Goal: Navigation & Orientation: Go to known website

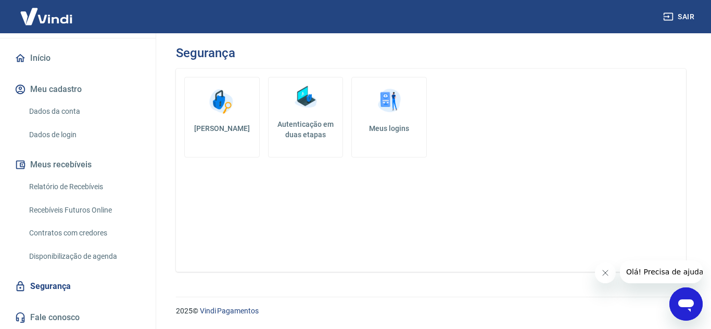
scroll to position [95, 0]
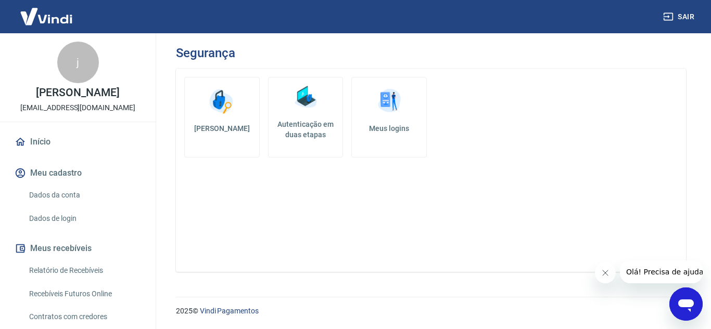
click at [63, 23] on img at bounding box center [46, 17] width 68 height 32
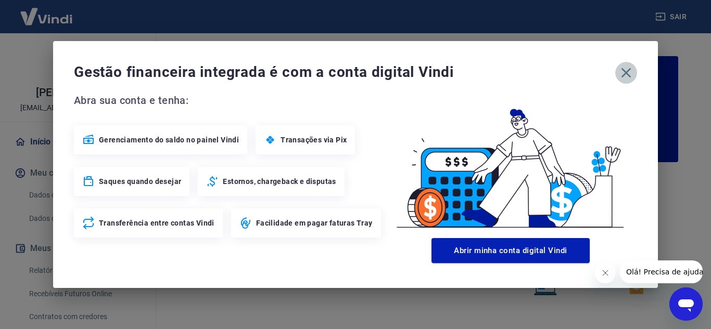
click at [630, 66] on icon "button" at bounding box center [626, 73] width 17 height 17
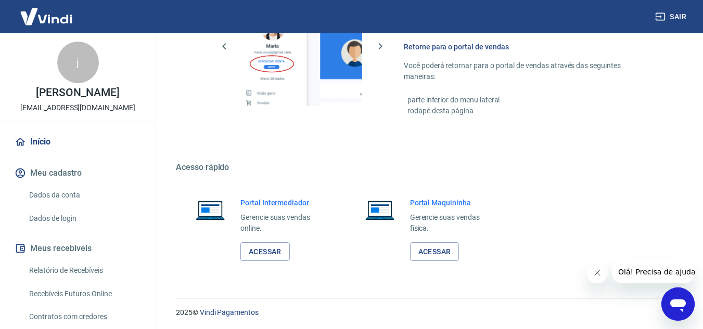
scroll to position [632, 0]
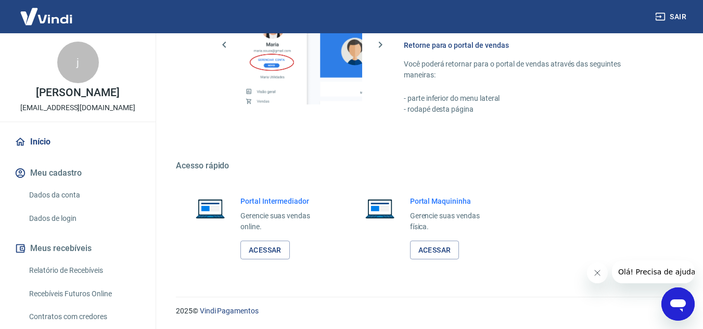
click at [277, 262] on div "Portal Intermediador Gerencie suas vendas online. Acessar" at bounding box center [257, 228] width 163 height 89
click at [272, 248] on link "Acessar" at bounding box center [264, 250] width 49 height 19
